Goal: Task Accomplishment & Management: Manage account settings

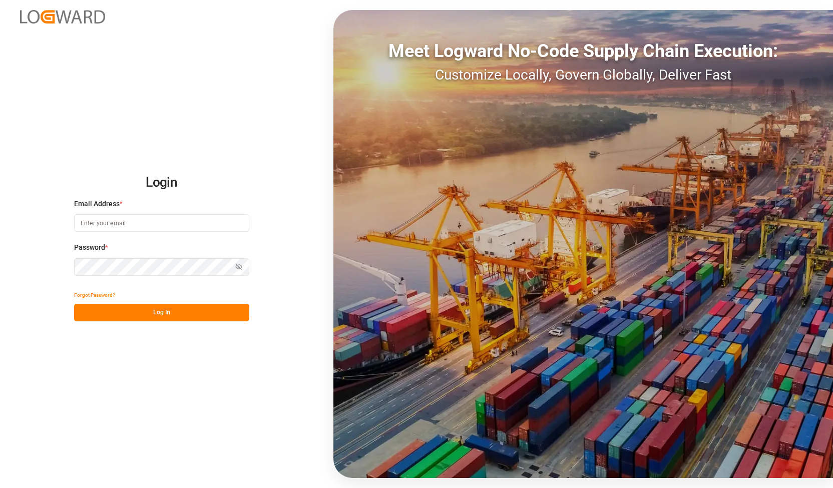
type input "[PERSON_NAME][EMAIL_ADDRESS][DOMAIN_NAME]"
click at [34, 257] on div "Login Email Address * alexander.schoeps@leschaco.com Password * Show password F…" at bounding box center [416, 244] width 833 height 488
click at [48, 275] on div "Login Email Address * alexander.schoeps@leschaco.com Password * Show password F…" at bounding box center [416, 244] width 833 height 488
click at [98, 321] on button "Log In" at bounding box center [161, 313] width 175 height 18
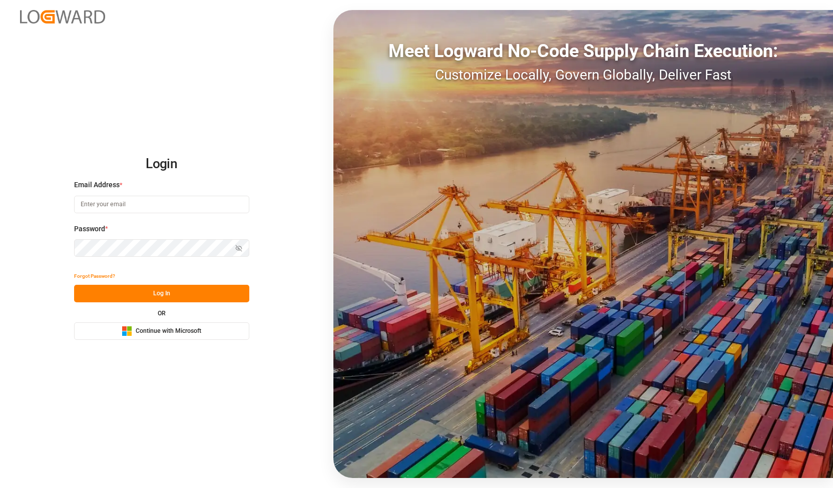
type input "[PERSON_NAME][EMAIL_ADDRESS][DOMAIN_NAME]"
click at [143, 257] on div "Password * Show password" at bounding box center [161, 246] width 175 height 44
click at [8, 253] on div "Login Email Address * [PERSON_NAME][EMAIL_ADDRESS][DOMAIN_NAME] Password * Show…" at bounding box center [416, 244] width 833 height 488
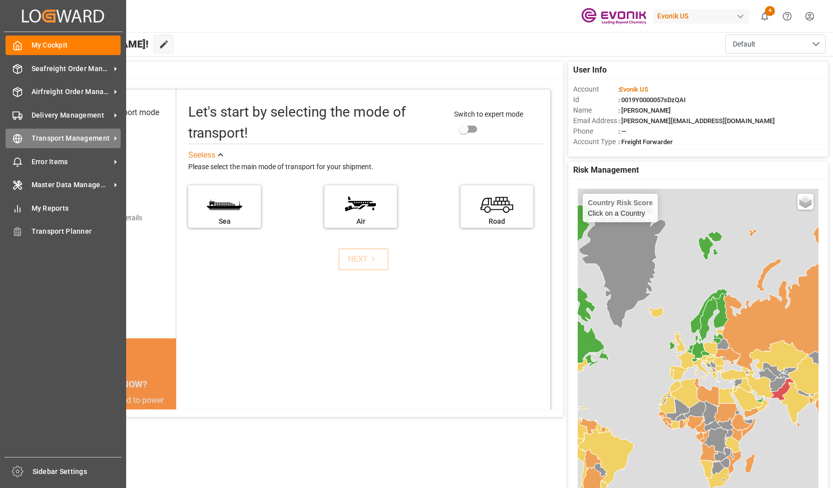
click at [70, 144] on span "Transport Management" at bounding box center [71, 138] width 79 height 11
click at [102, 133] on div "Transport Management Transport Management" at bounding box center [63, 139] width 115 height 20
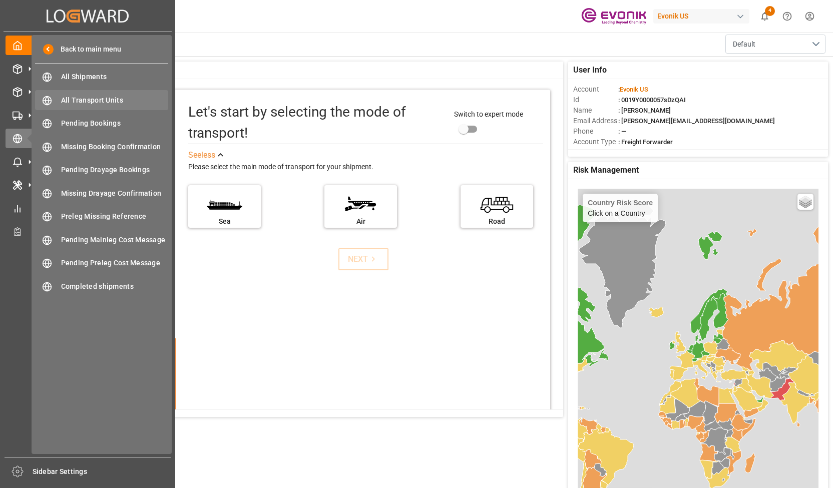
click at [121, 98] on span "All Transport Units" at bounding box center [115, 100] width 108 height 11
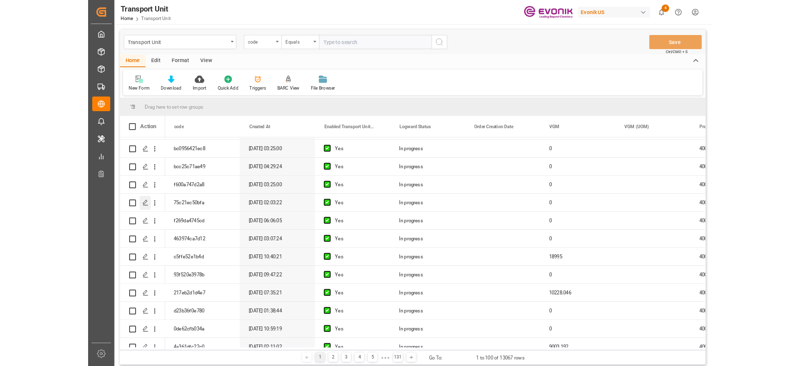
scroll to position [300, 0]
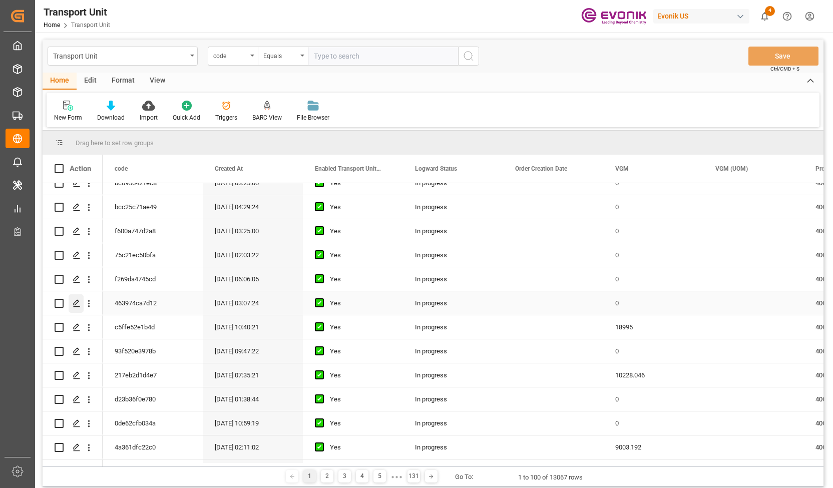
click at [74, 303] on polygon "Press SPACE to select this row." at bounding box center [76, 302] width 5 height 5
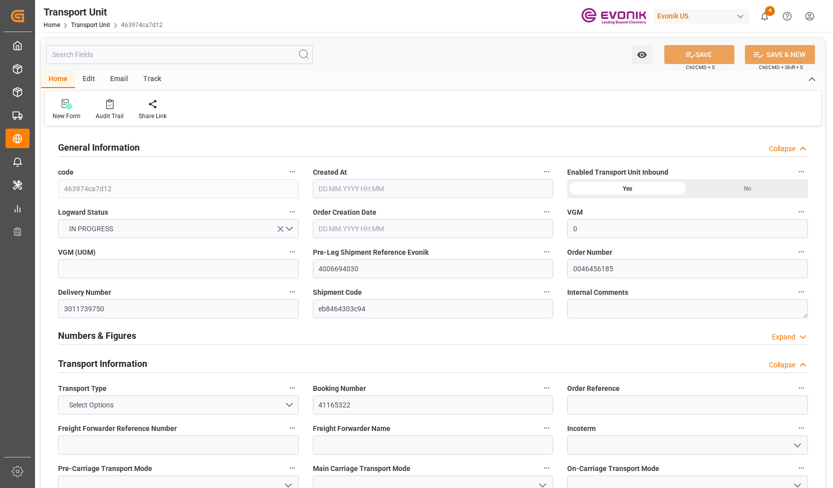
type input "0"
type input "Hapag [PERSON_NAME]"
type input "Hapag [PERSON_NAME] Aktiengesellschaft"
type input "USNYC"
type input "IDSRG"
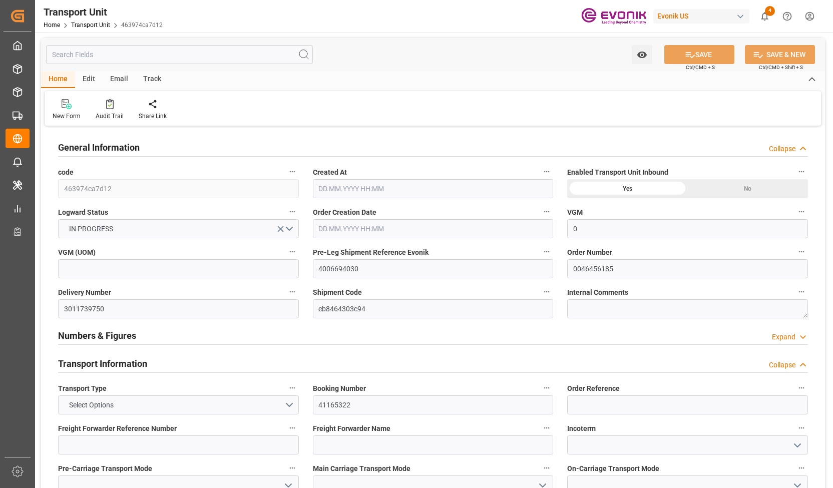
type input "9683867"
type input "USNYC"
type input "IDSRG"
type input "9353230"
type input "7021.44"
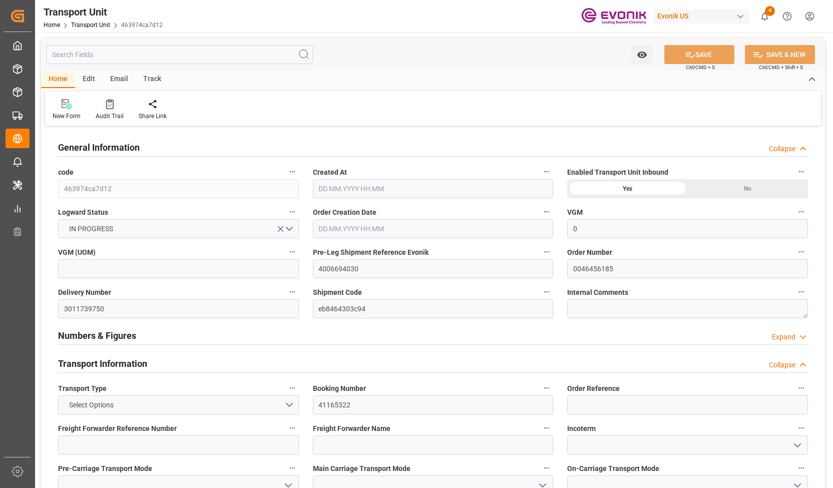
type input "[DATE] 03:07"
type input "[DATE]"
type input "[DATE] 12:05"
type input "[DATE] 09:00"
type input "[DATE] 13:33"
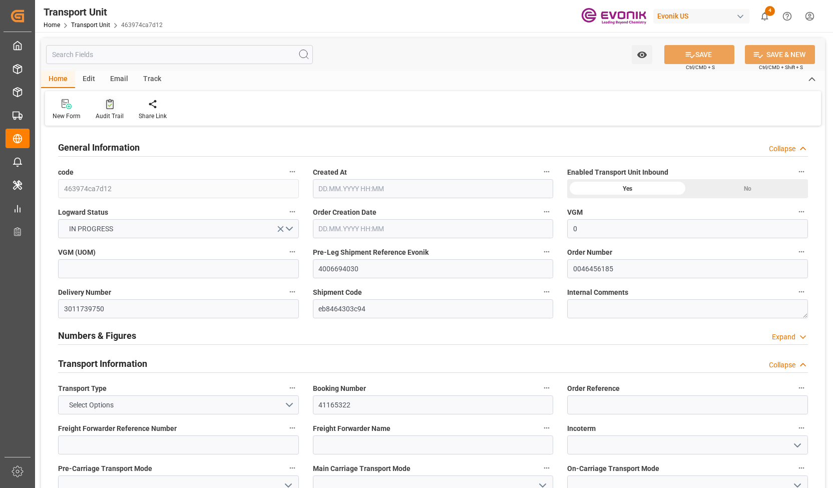
type input "[DATE] 00:00"
type input "[DATE] 17:36"
type input "[DATE] 00:00"
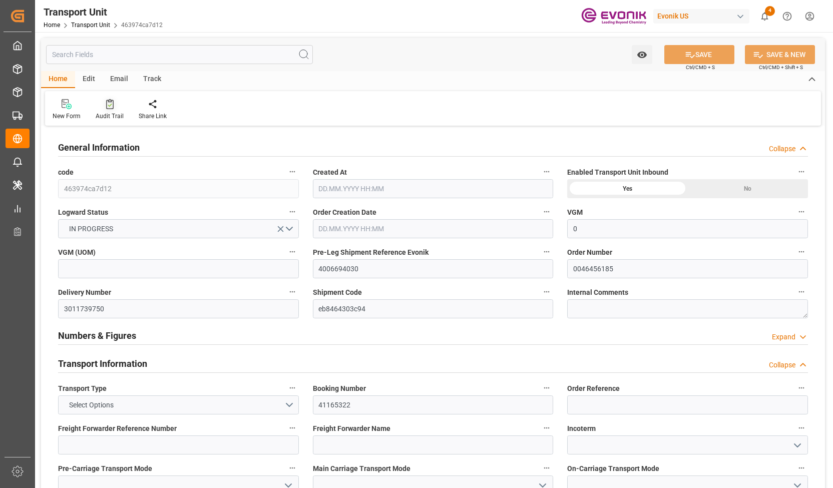
type input "[DATE] 00:00"
type input "[DATE]"
type input "[DATE] 01:24"
type input "[DATE] 18:00"
type input "[DATE] 17:42"
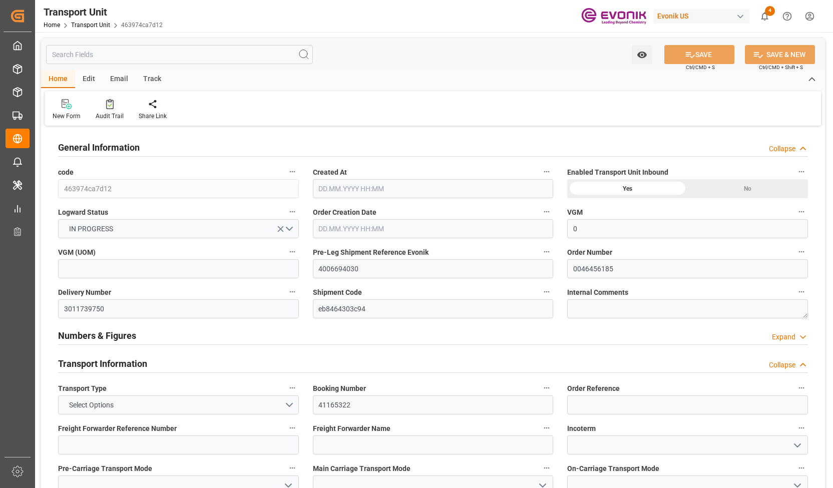
type input "[DATE] 23:30"
type input "[DATE] 22:06"
type input "[DATE] 10:45"
type input "[DATE] 01:25"
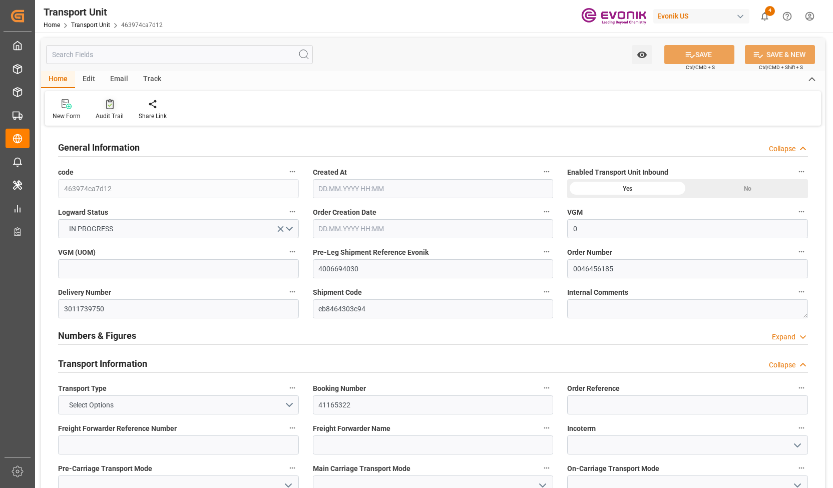
type input "[DATE] 05:30"
type input "[DATE] 19:00"
type input "[DATE] 22:48"
click at [152, 83] on div "Track" at bounding box center [152, 79] width 33 height 17
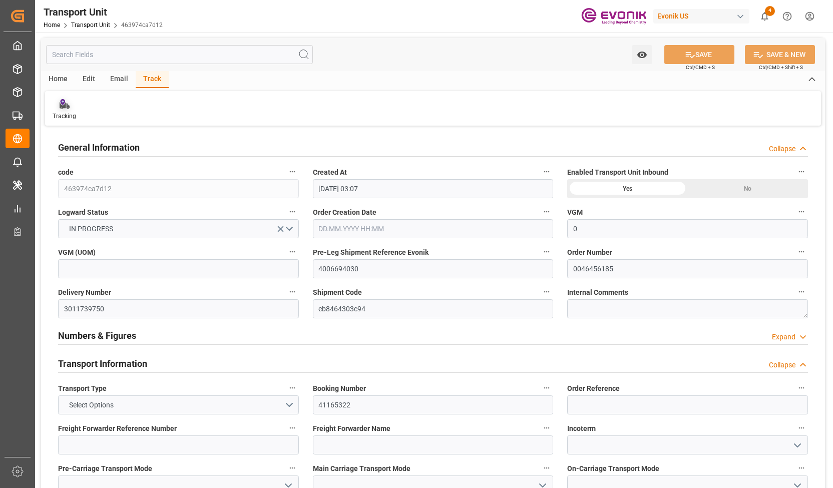
click at [73, 111] on div "Tracking" at bounding box center [64, 110] width 39 height 22
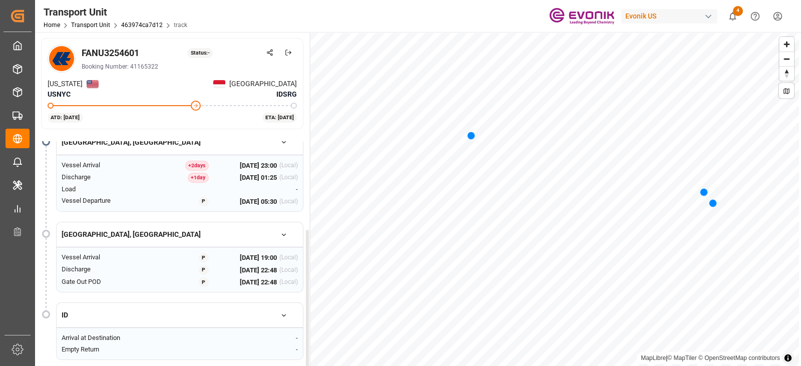
scroll to position [150, 0]
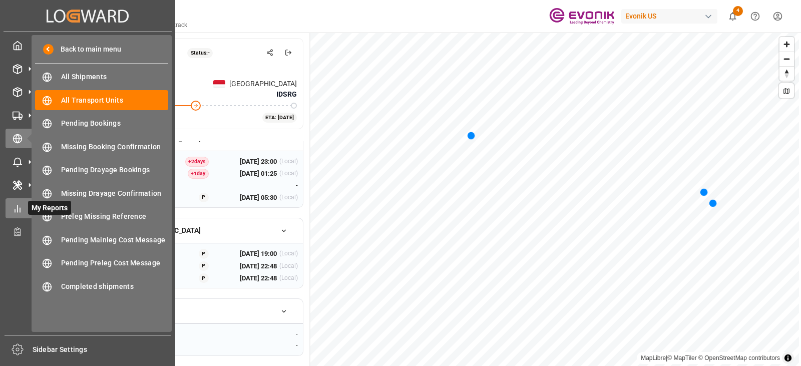
click at [16, 211] on icon at bounding box center [18, 209] width 10 height 10
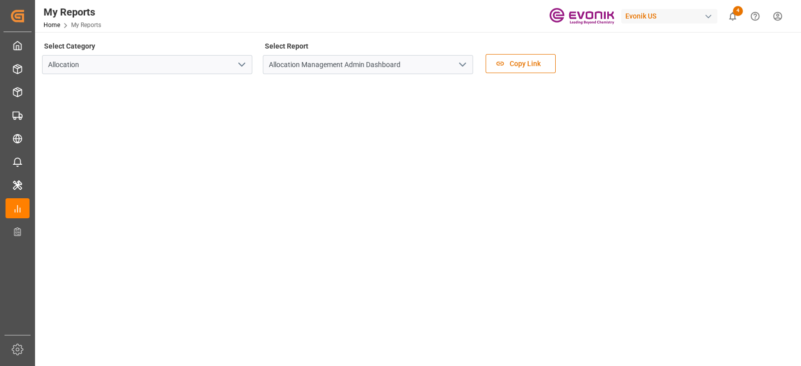
click at [242, 69] on icon "open menu" at bounding box center [242, 65] width 12 height 12
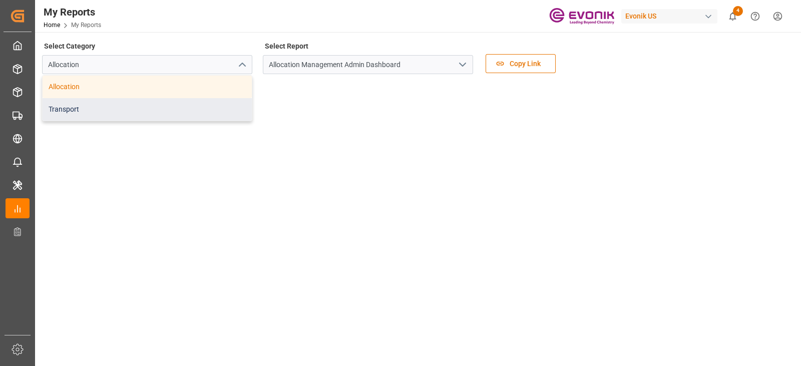
click at [174, 111] on div "Transport" at bounding box center [147, 109] width 209 height 23
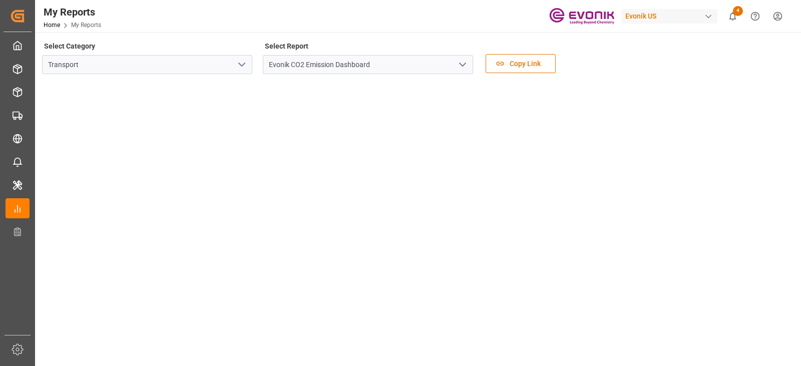
click at [457, 61] on icon "open menu" at bounding box center [463, 65] width 12 height 12
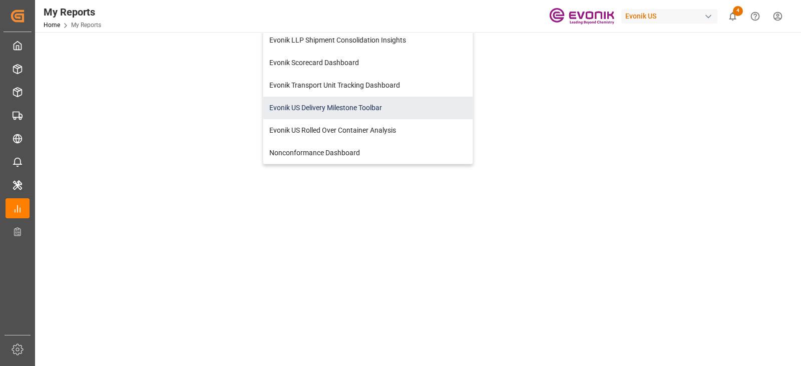
scroll to position [62, 0]
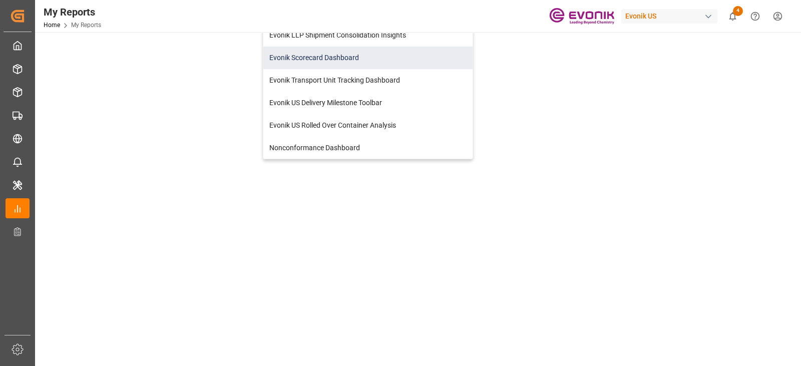
click at [343, 56] on div "Evonik Scorecard Dashboard" at bounding box center [367, 58] width 209 height 23
